Goal: Task Accomplishment & Management: Complete application form

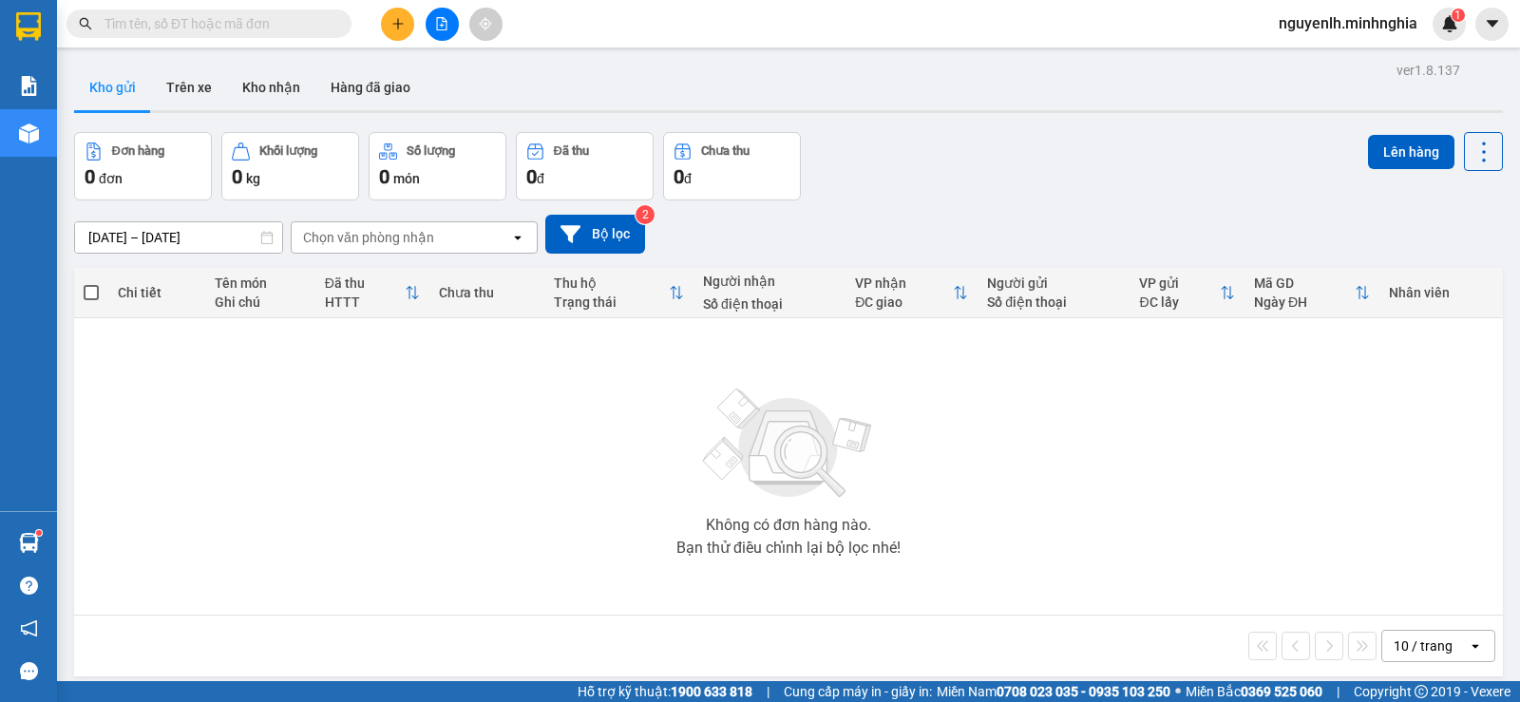
click at [460, 27] on div at bounding box center [442, 24] width 143 height 33
click at [444, 25] on icon "file-add" at bounding box center [441, 23] width 13 height 13
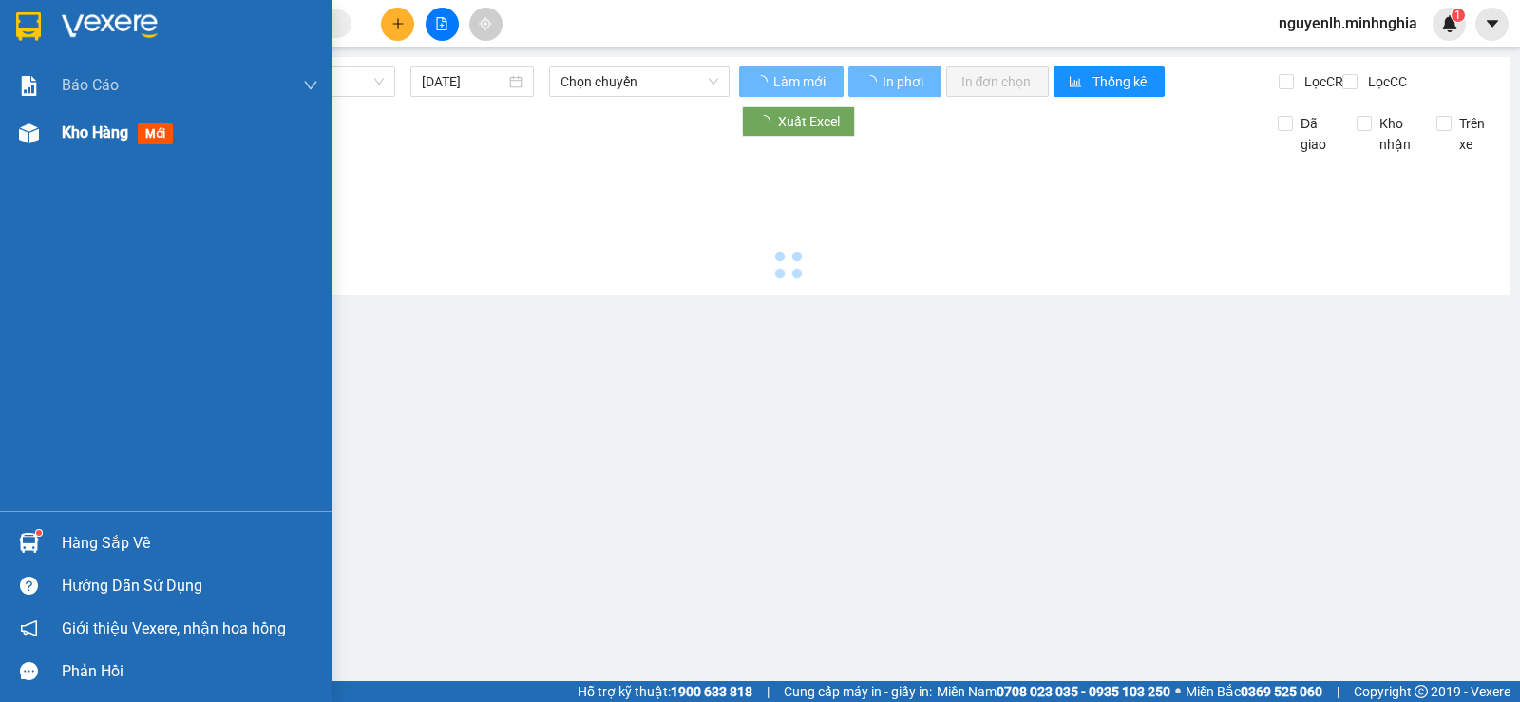
click at [46, 136] on div "Kho hàng mới" at bounding box center [166, 133] width 333 height 48
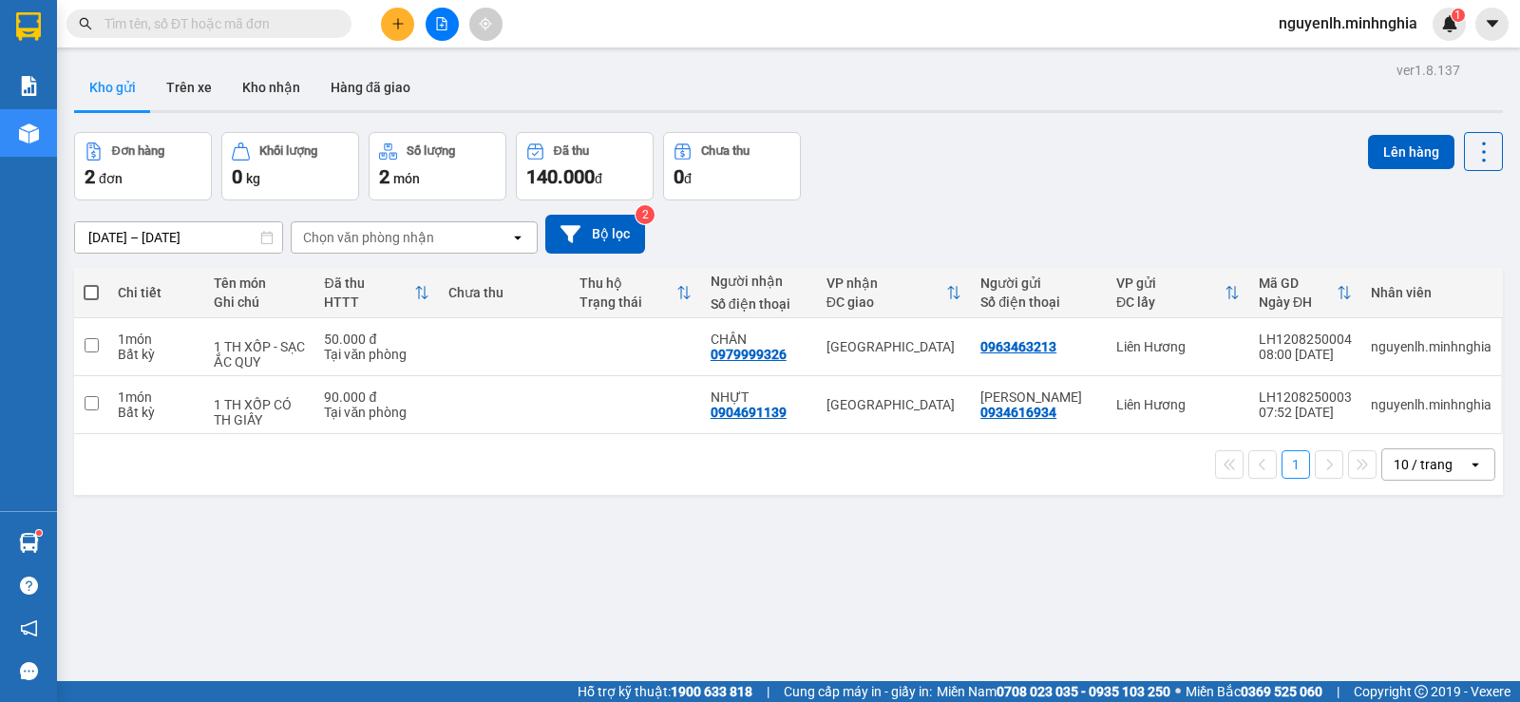
click at [242, 32] on input "text" at bounding box center [217, 23] width 224 height 21
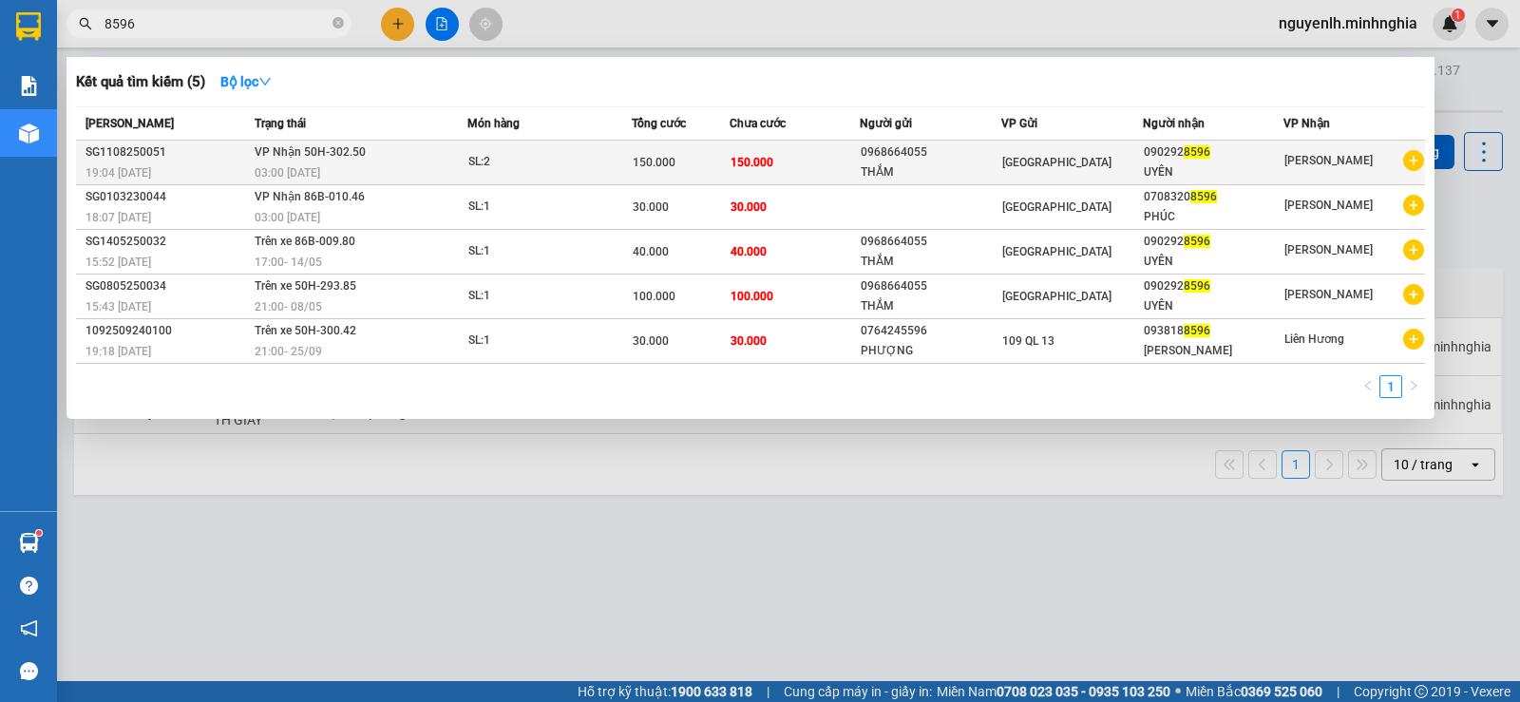
type input "8596"
click at [921, 175] on div "THẮM" at bounding box center [931, 172] width 140 height 20
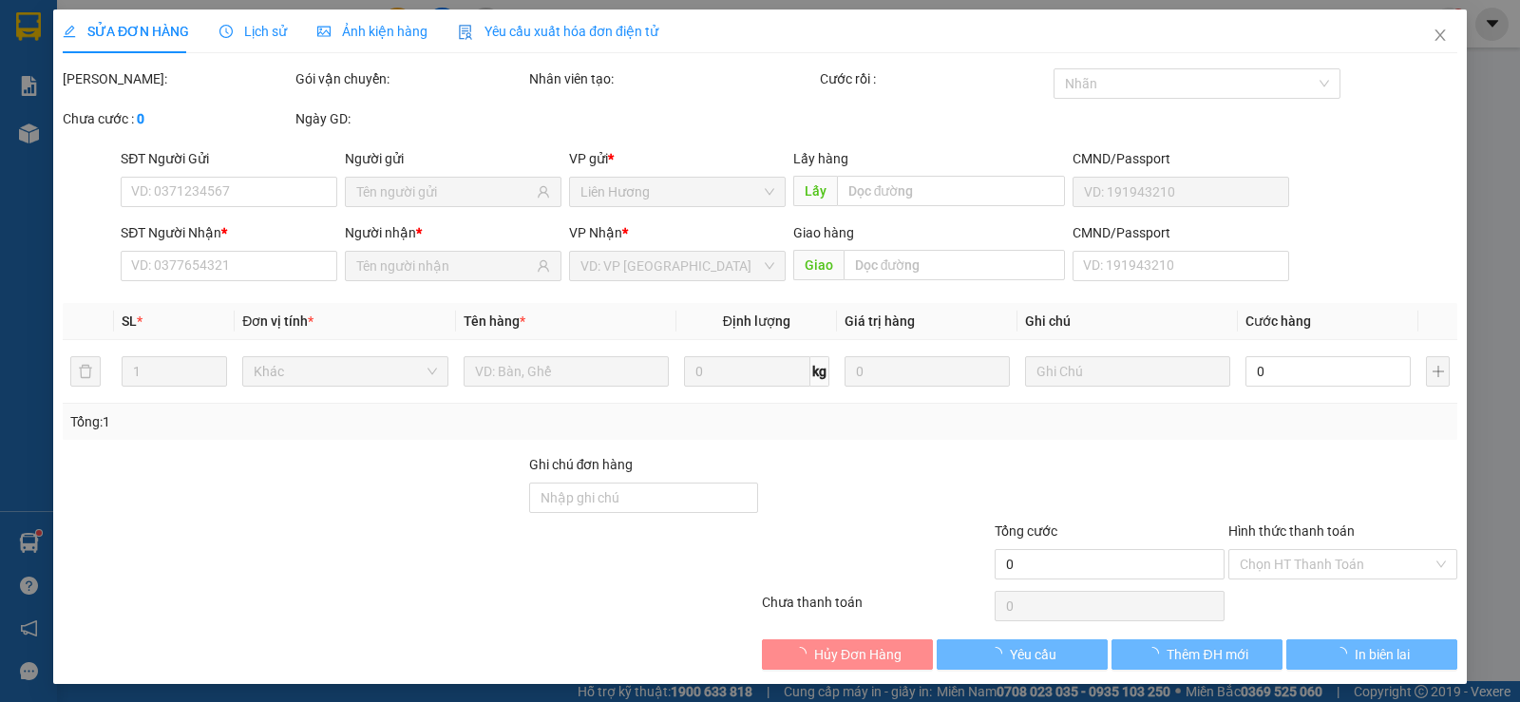
type input "0968664055"
type input "THẮM"
type input "0902928596"
type input "UYÊN"
type input "150.000"
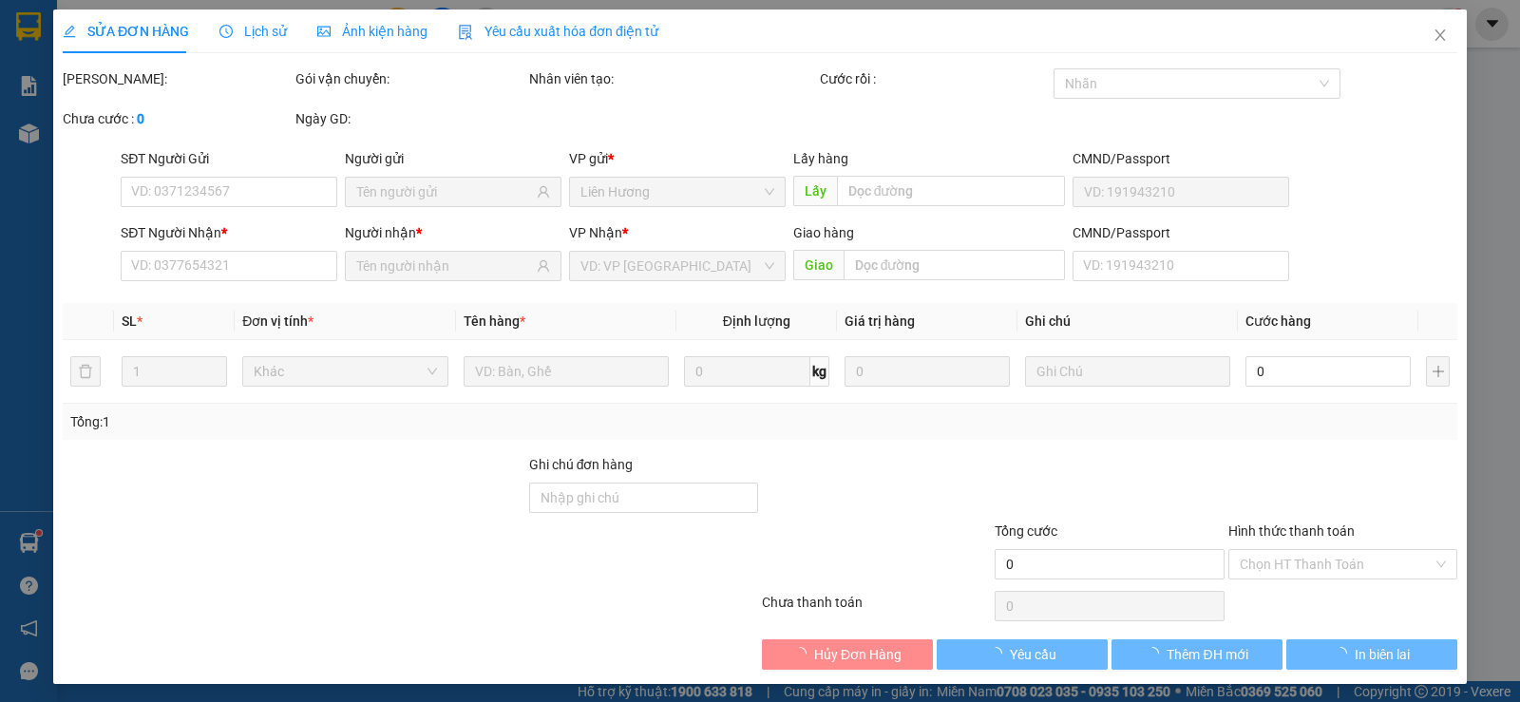
type input "150.000"
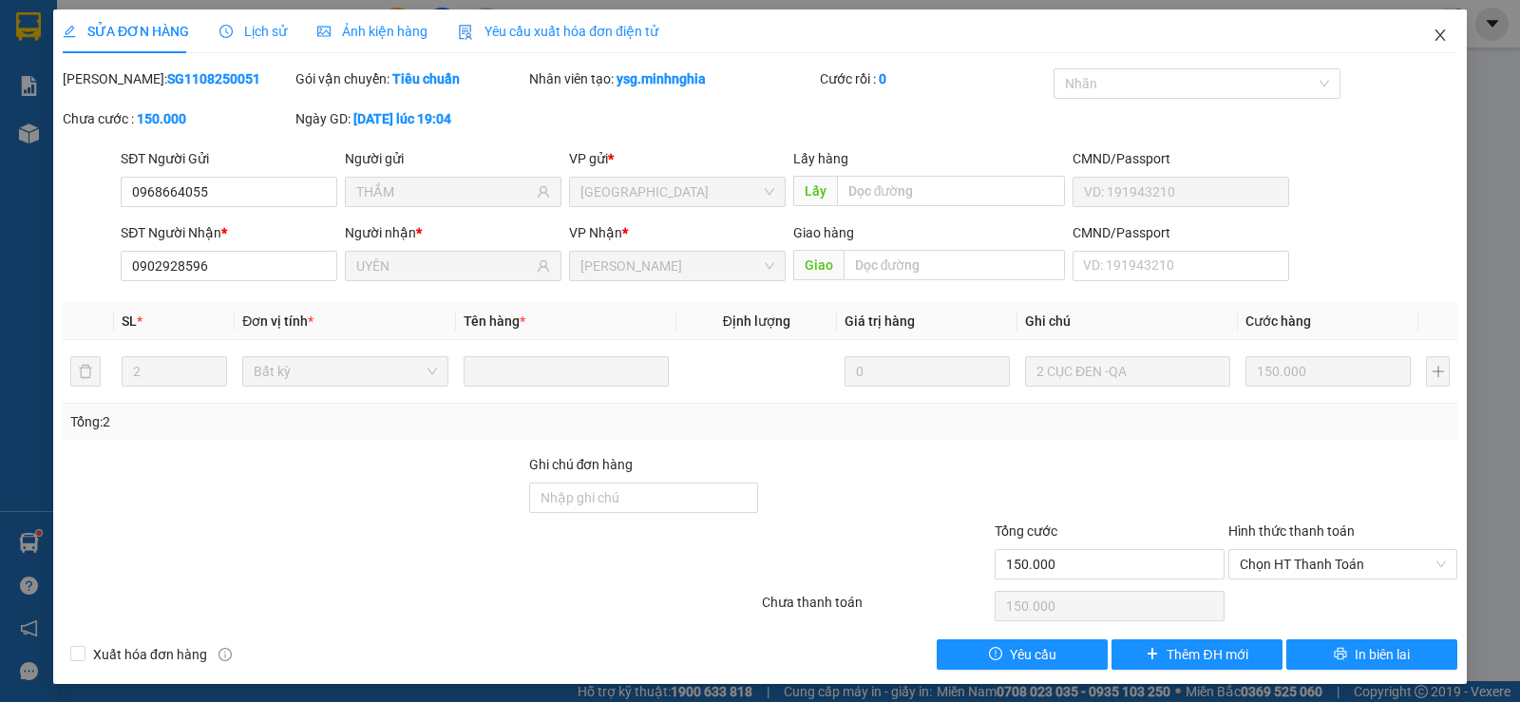
click at [1414, 41] on span "Close" at bounding box center [1440, 36] width 53 height 53
